Goal: Task Accomplishment & Management: Manage account settings

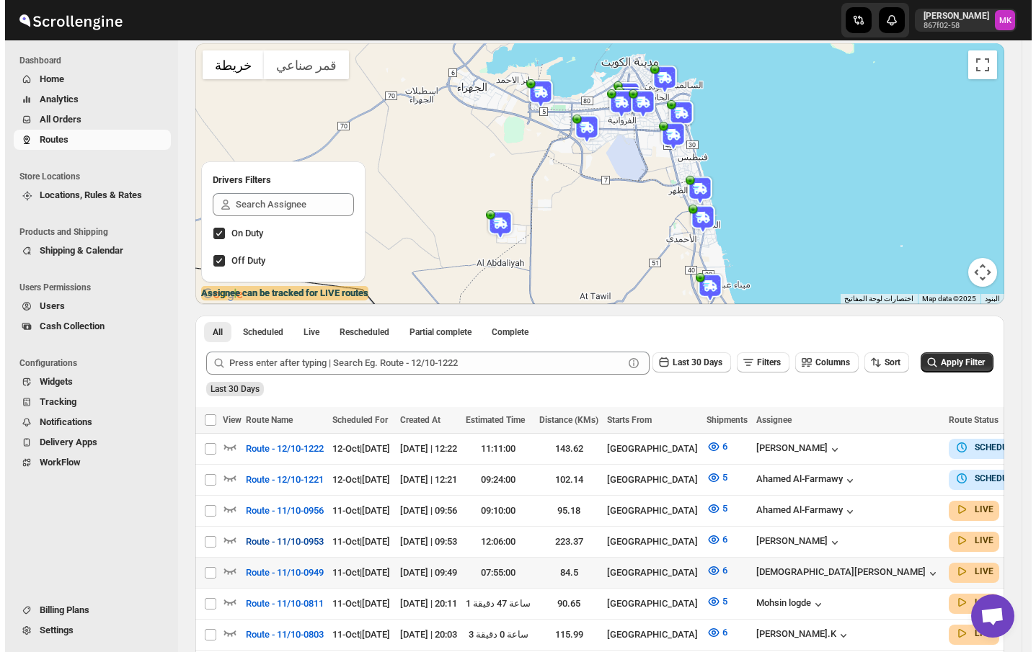
scroll to position [96, 0]
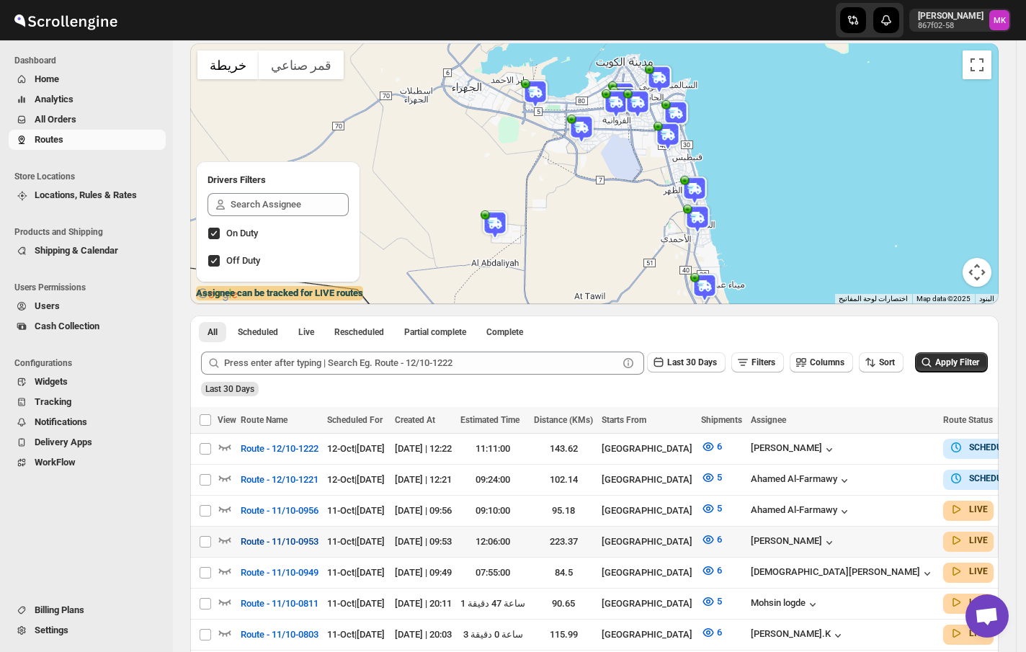
click at [263, 543] on span "Route - 11/10-0953" at bounding box center [280, 542] width 78 height 14
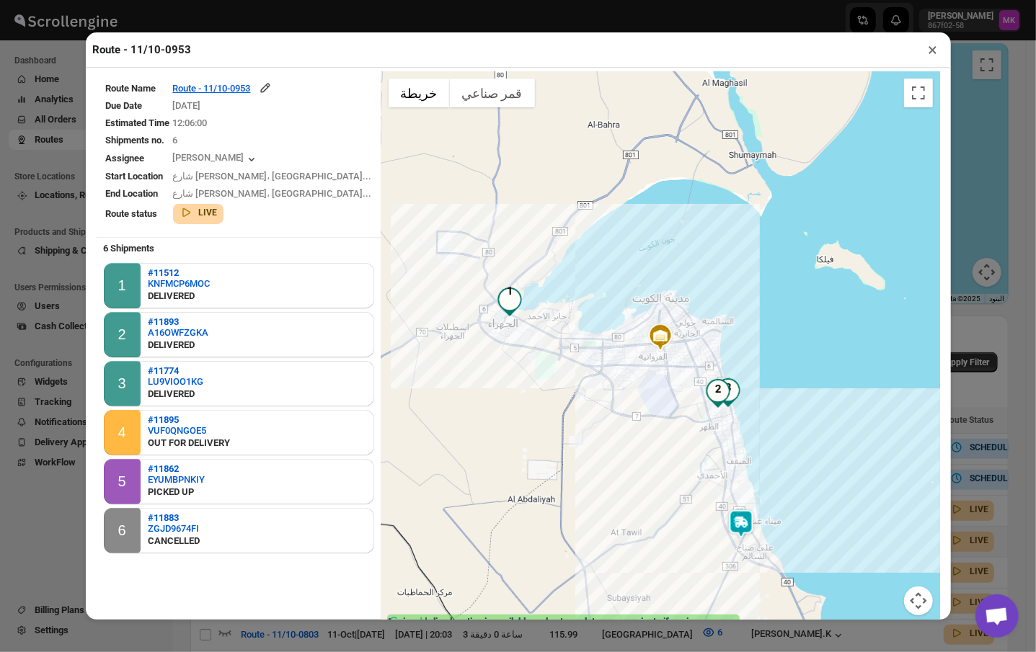
click at [254, 99] on td "[DATE]" at bounding box center [272, 106] width 200 height 16
click at [255, 85] on div "Route - 11/10-0953" at bounding box center [222, 88] width 99 height 14
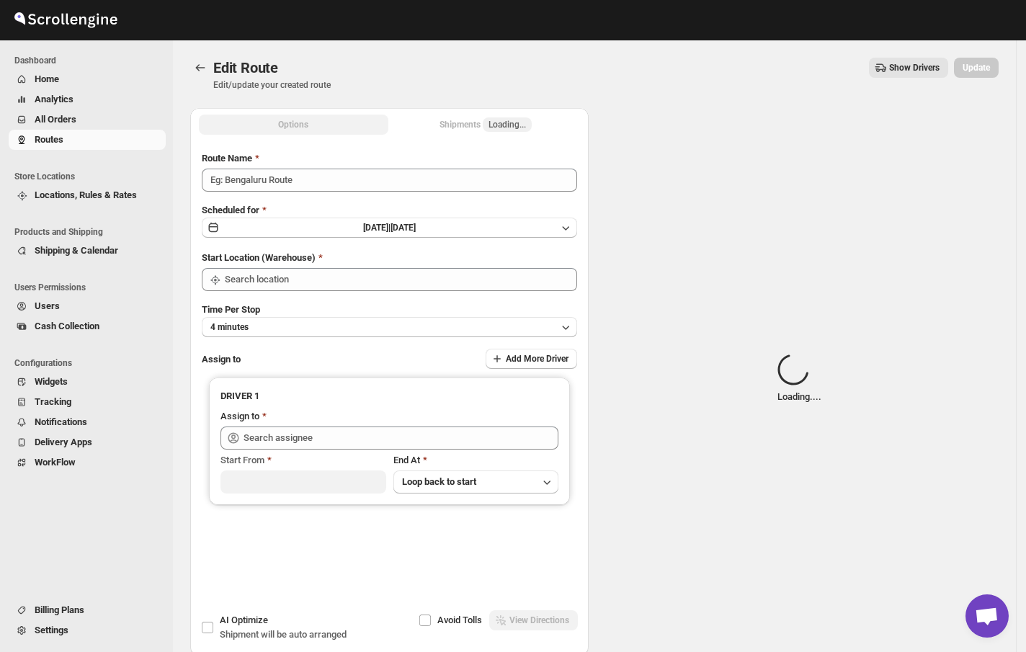
type input "Route - 11/10-0953"
type input "[GEOGRAPHIC_DATA]"
type input "[PERSON_NAME] ([EMAIL_ADDRESS][DOMAIN_NAME])"
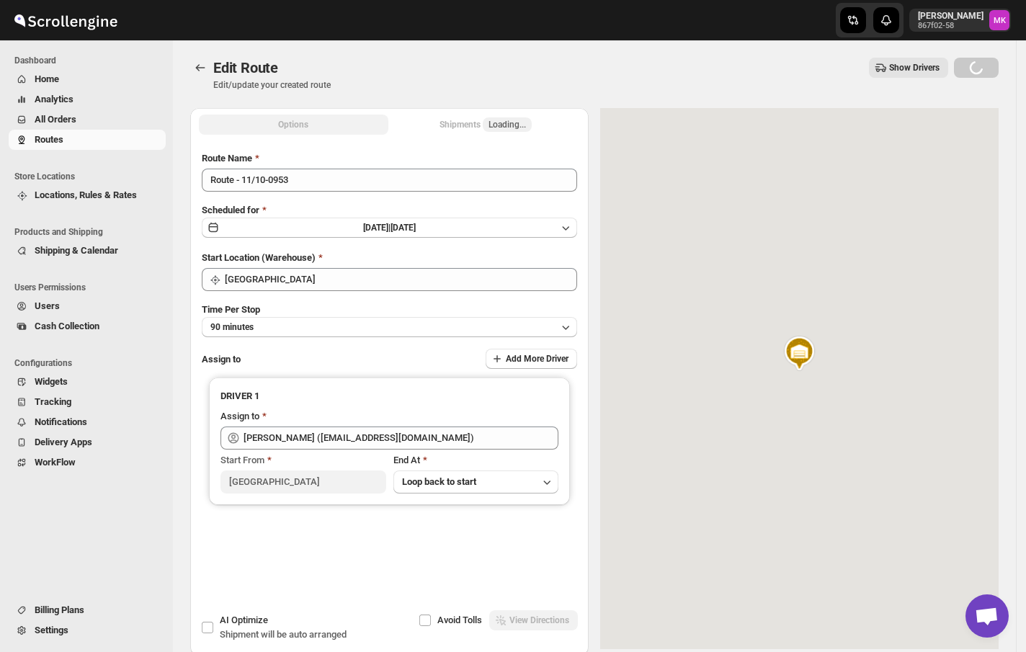
click at [510, 128] on span "Loading..." at bounding box center [507, 125] width 37 height 12
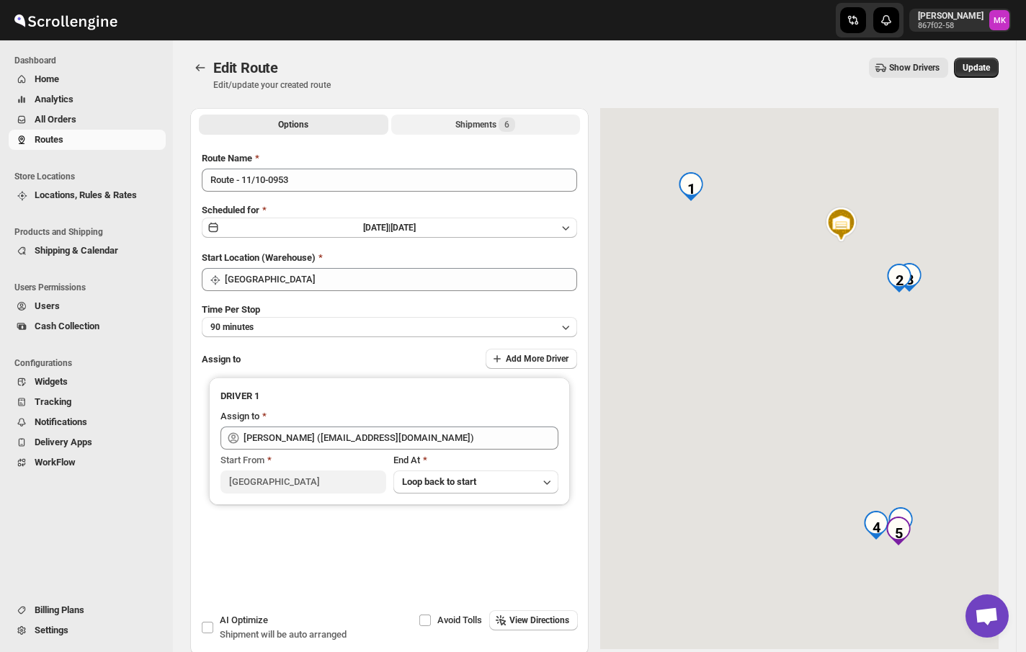
click at [510, 128] on span "6" at bounding box center [506, 125] width 5 height 12
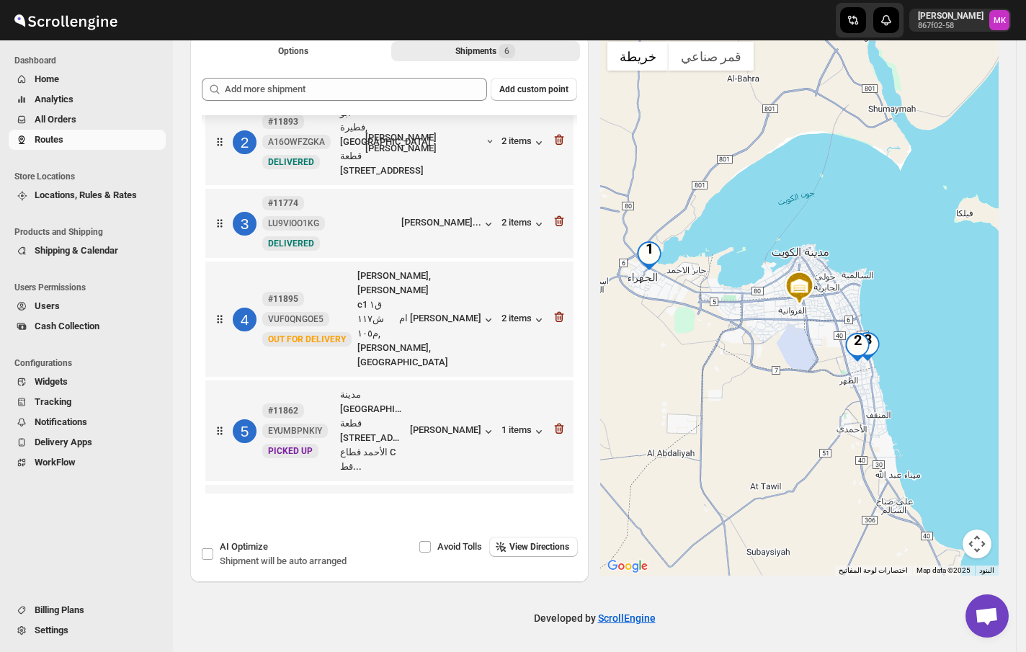
scroll to position [76, 0]
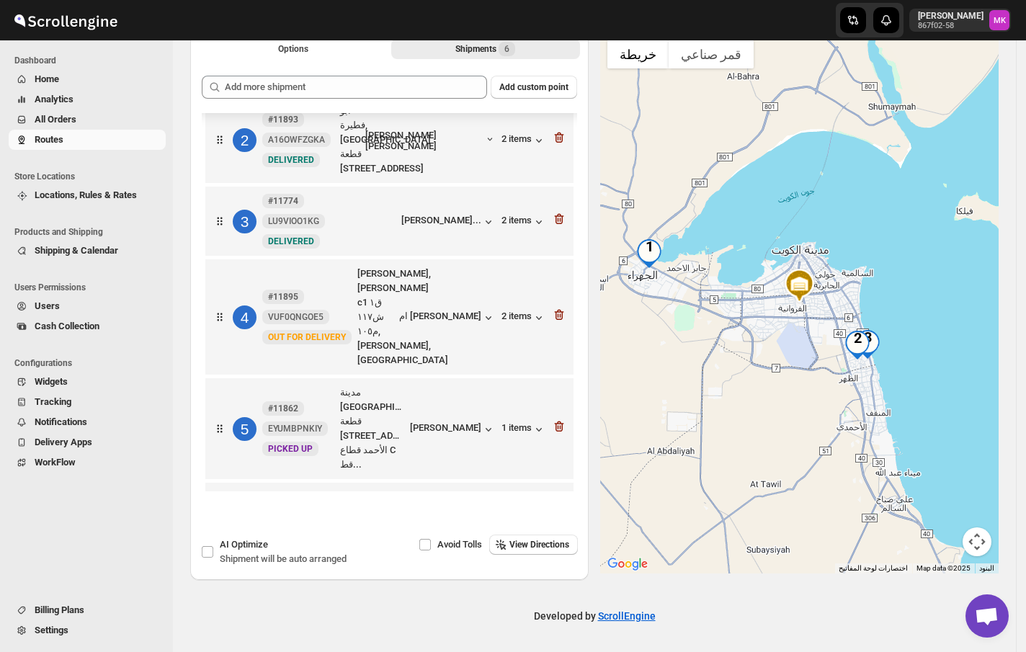
click at [556, 517] on div at bounding box center [559, 526] width 14 height 19
click at [554, 517] on icon "button" at bounding box center [559, 524] width 14 height 14
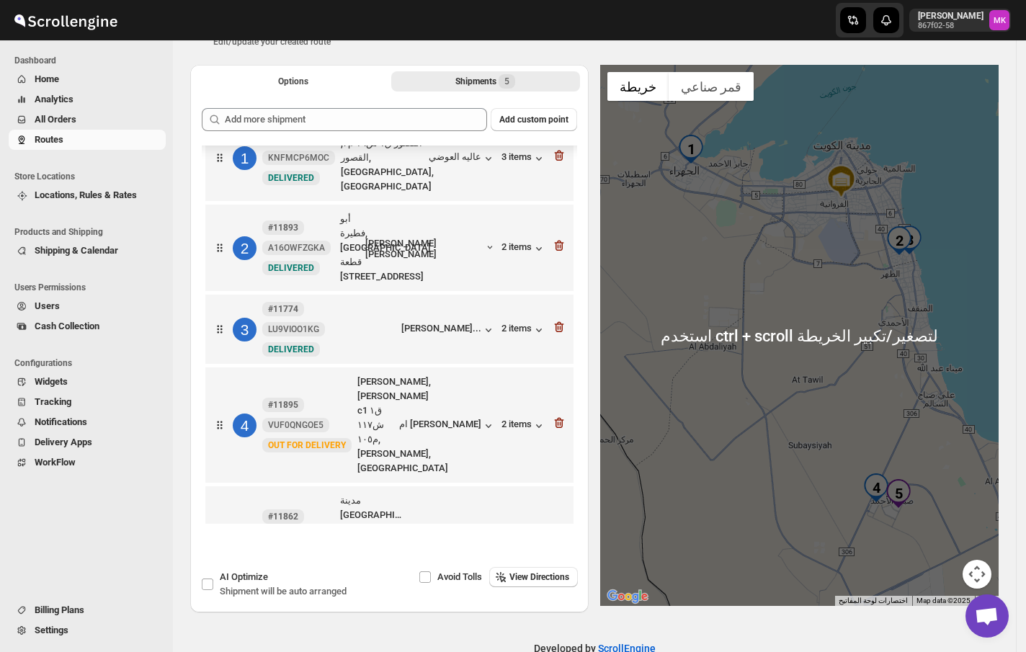
scroll to position [0, 0]
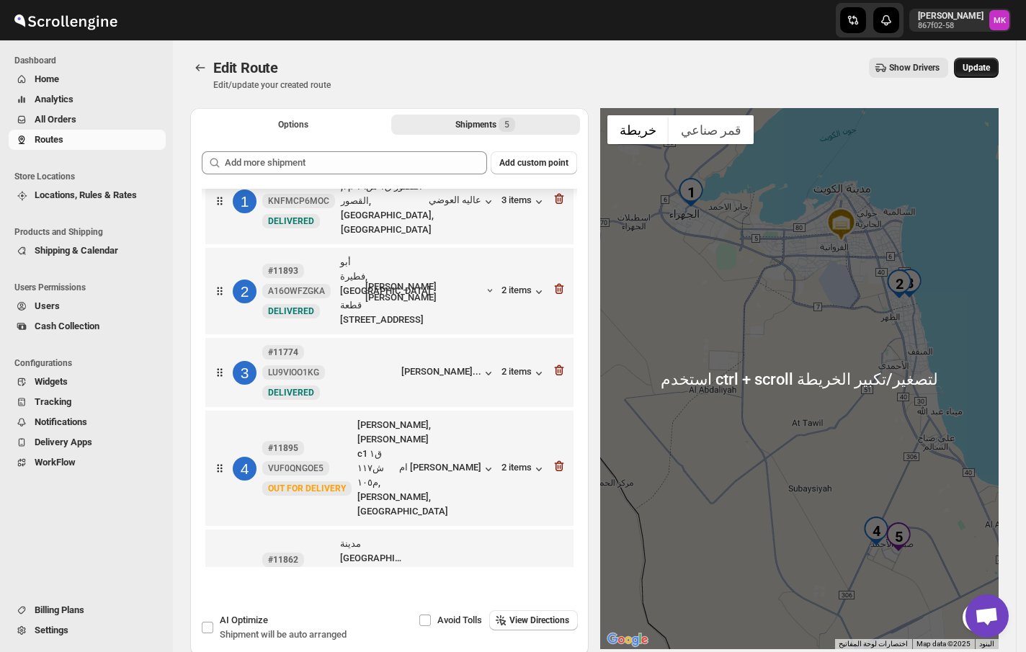
click at [990, 66] on span "Update" at bounding box center [976, 68] width 27 height 12
